Goal: Information Seeking & Learning: Learn about a topic

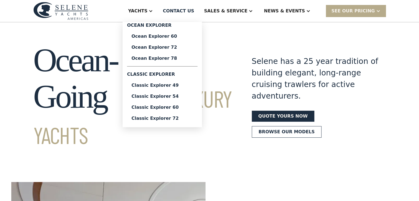
click at [178, 59] on div "Ocean Explorer 78" at bounding box center [162, 58] width 62 height 4
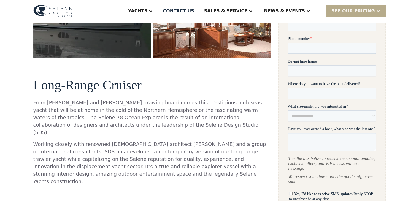
scroll to position [28, 0]
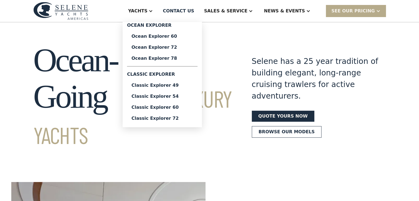
click at [180, 48] on div "Ocean Explorer 72" at bounding box center [162, 47] width 62 height 4
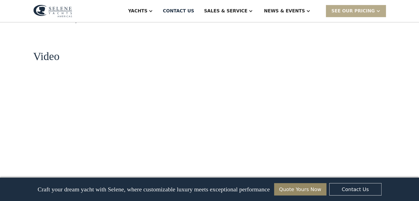
scroll to position [551, 0]
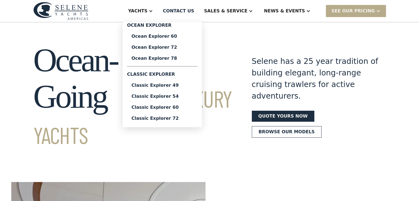
click at [183, 120] on div "Classic Explorer 72" at bounding box center [162, 118] width 62 height 4
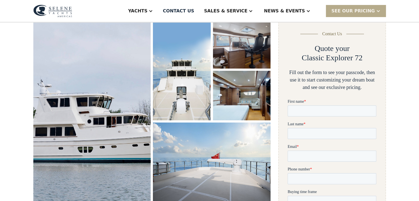
click at [100, 112] on img "open lightbox" at bounding box center [92, 109] width 125 height 193
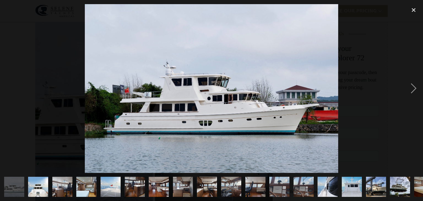
click at [414, 90] on div "next image" at bounding box center [413, 88] width 19 height 169
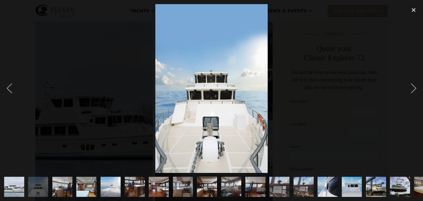
click at [414, 90] on div "next image" at bounding box center [413, 88] width 19 height 169
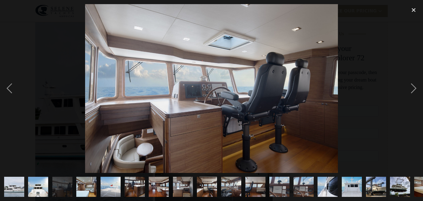
click at [414, 86] on div "next image" at bounding box center [413, 88] width 19 height 169
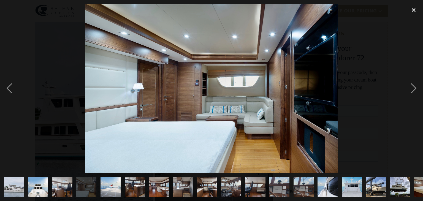
click at [415, 86] on div "next image" at bounding box center [413, 88] width 19 height 169
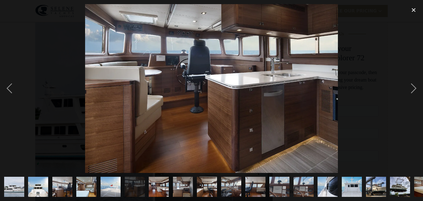
click at [415, 86] on div "next image" at bounding box center [413, 88] width 19 height 169
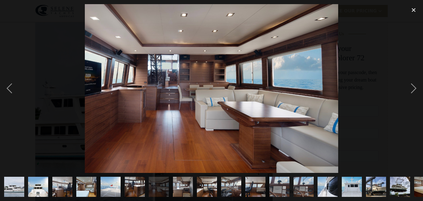
click at [415, 86] on div "next image" at bounding box center [413, 88] width 19 height 169
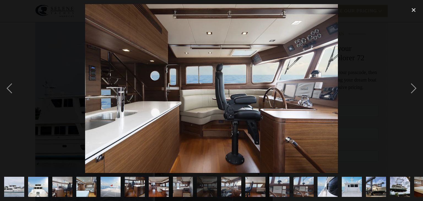
click at [415, 86] on div "next image" at bounding box center [413, 88] width 19 height 169
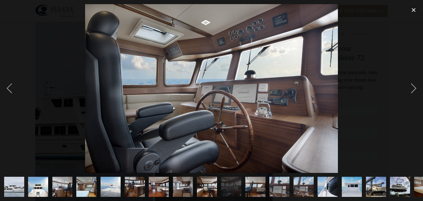
click at [415, 86] on div "next image" at bounding box center [413, 88] width 19 height 169
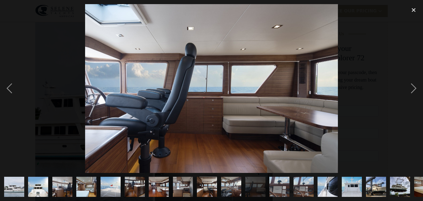
click at [415, 86] on div "next image" at bounding box center [413, 88] width 19 height 169
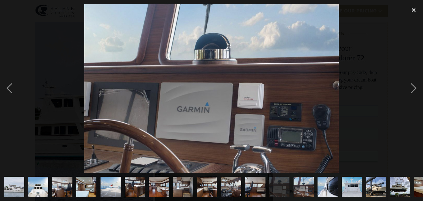
click at [415, 86] on div "next image" at bounding box center [413, 88] width 19 height 169
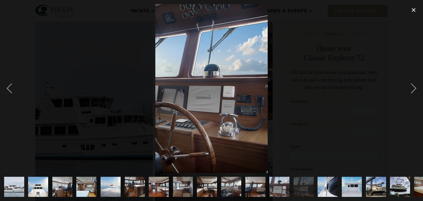
click at [415, 86] on div "next image" at bounding box center [413, 88] width 19 height 169
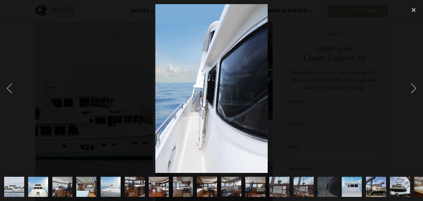
click at [415, 86] on div "next image" at bounding box center [413, 88] width 19 height 169
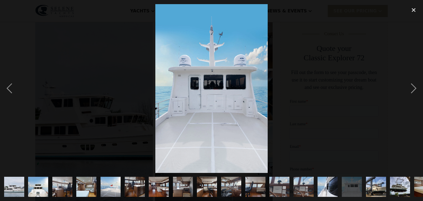
click at [415, 86] on div "next image" at bounding box center [413, 88] width 19 height 169
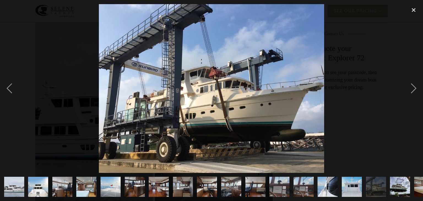
click at [415, 86] on div "next image" at bounding box center [413, 88] width 19 height 169
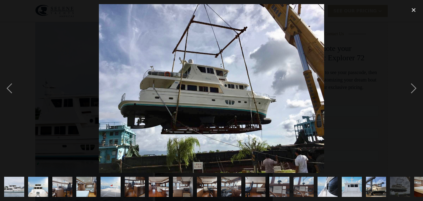
click at [412, 10] on div "close lightbox" at bounding box center [413, 10] width 19 height 12
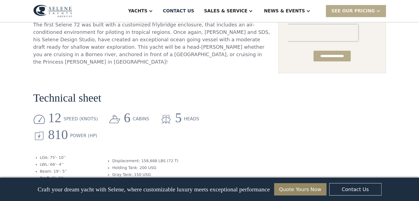
scroll to position [441, 0]
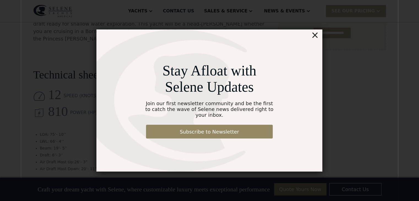
click at [315, 38] on div "×" at bounding box center [315, 34] width 8 height 11
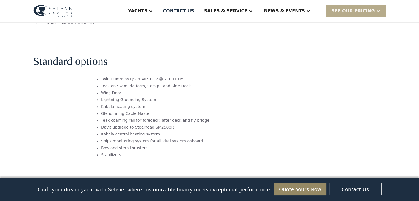
scroll to position [661, 0]
